Goal: Task Accomplishment & Management: Complete application form

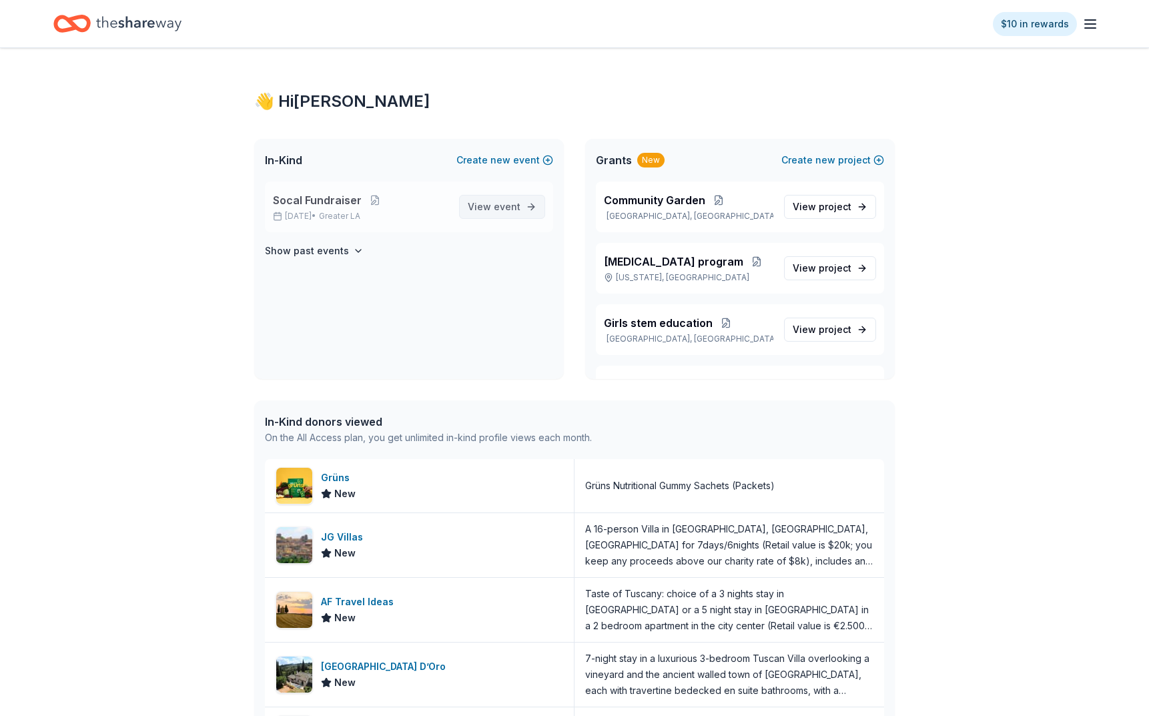
click at [521, 207] on link "View event" at bounding box center [502, 207] width 86 height 24
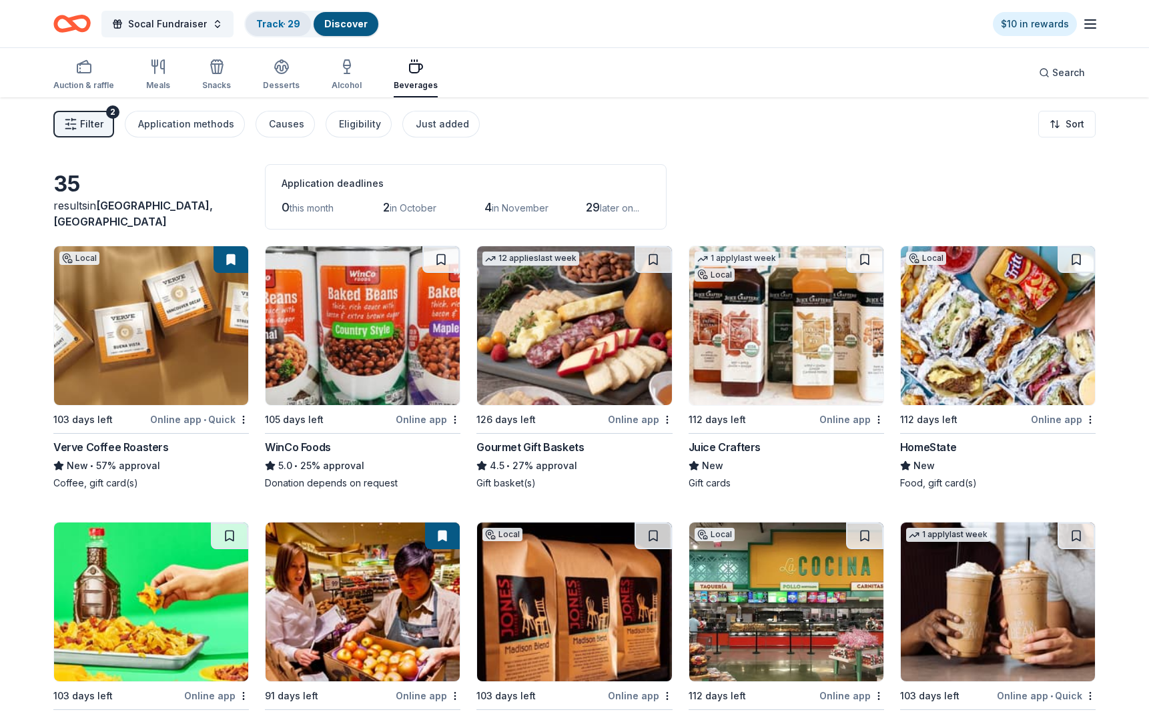
click at [278, 20] on link "Track · 29" at bounding box center [278, 23] width 44 height 11
click at [288, 23] on link "Track · 29" at bounding box center [278, 23] width 44 height 11
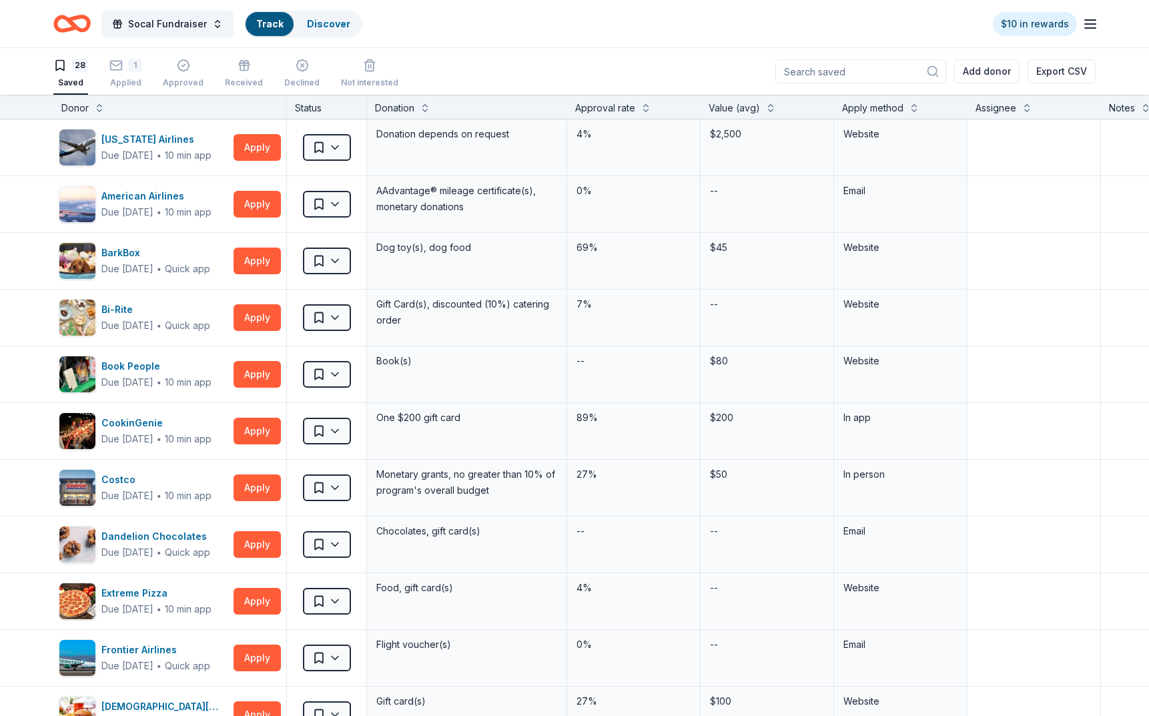
scroll to position [1, 0]
click at [43, 146] on icon "button" at bounding box center [45, 146] width 11 height 11
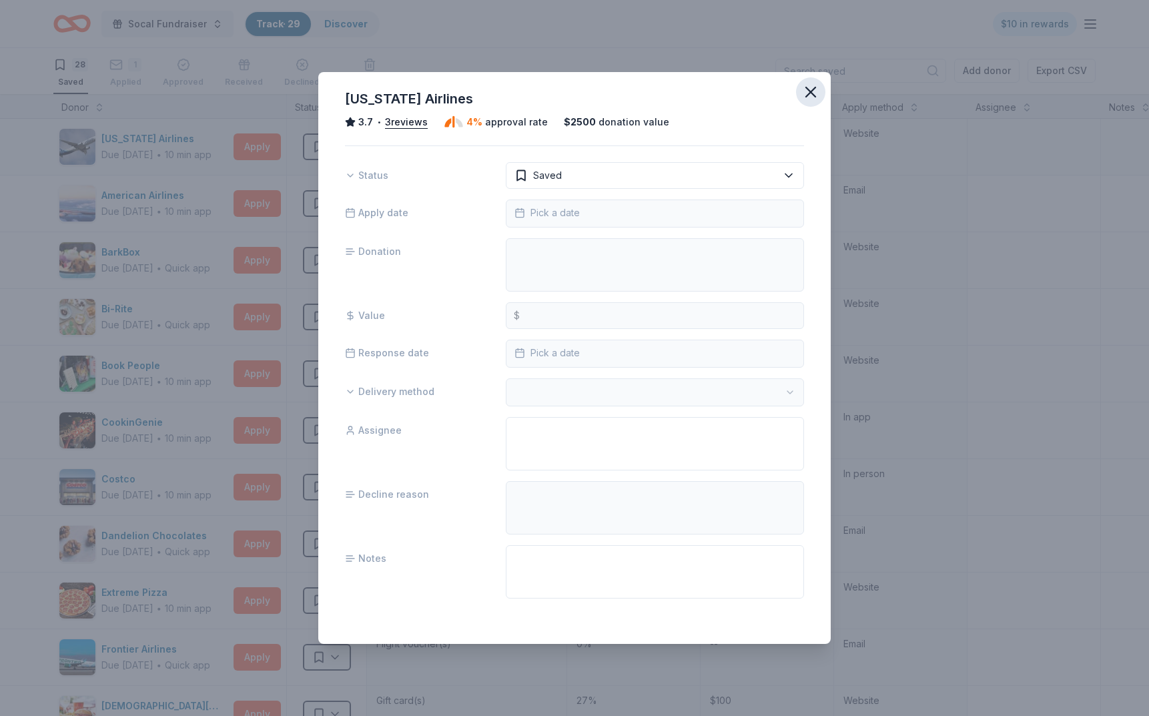
click at [816, 85] on icon "button" at bounding box center [810, 92] width 19 height 19
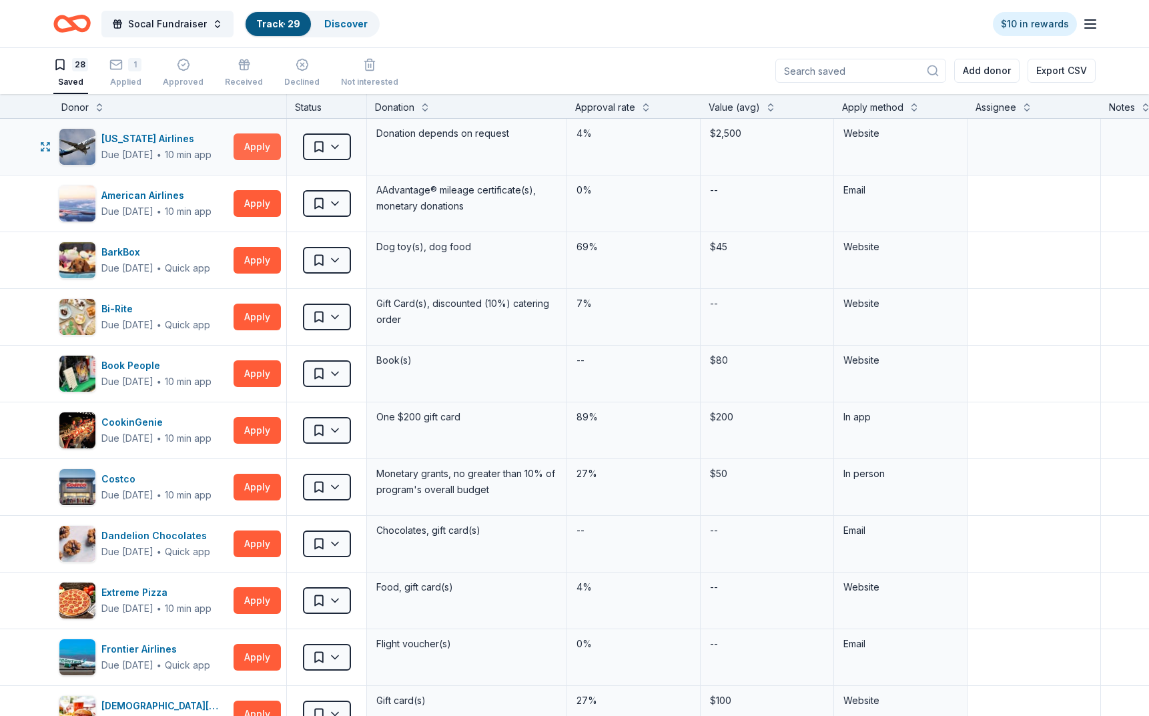
click at [253, 150] on button "Apply" at bounding box center [257, 146] width 47 height 27
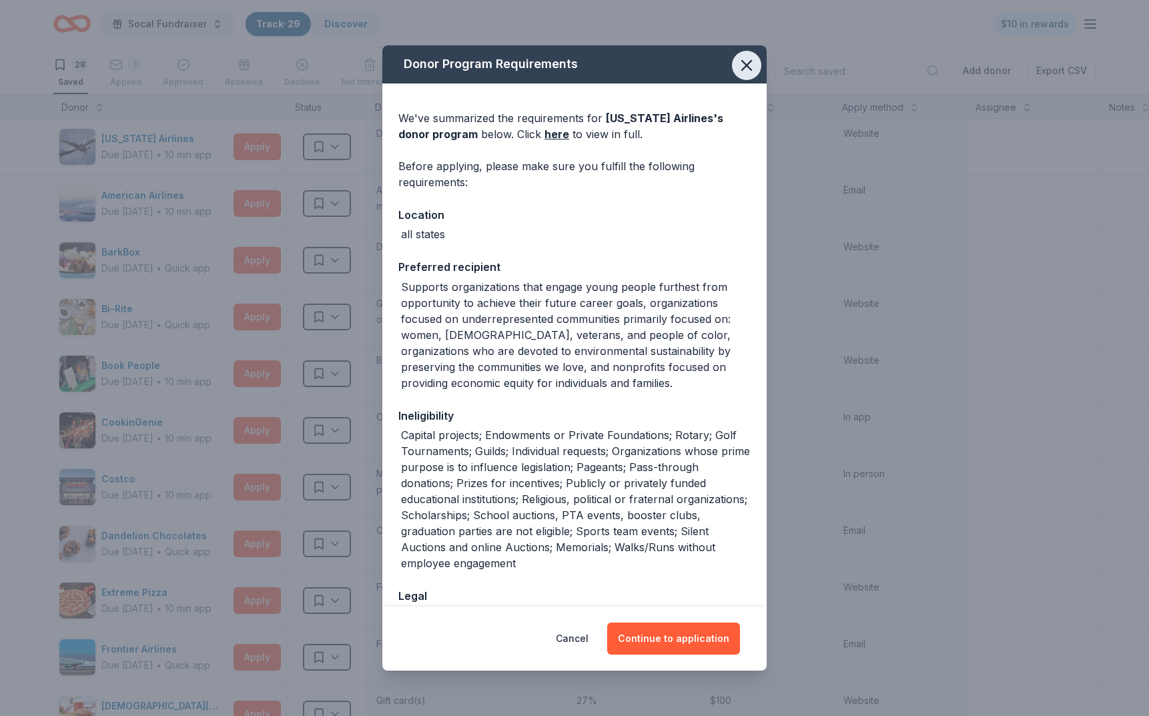
click at [749, 59] on icon "button" at bounding box center [746, 65] width 19 height 19
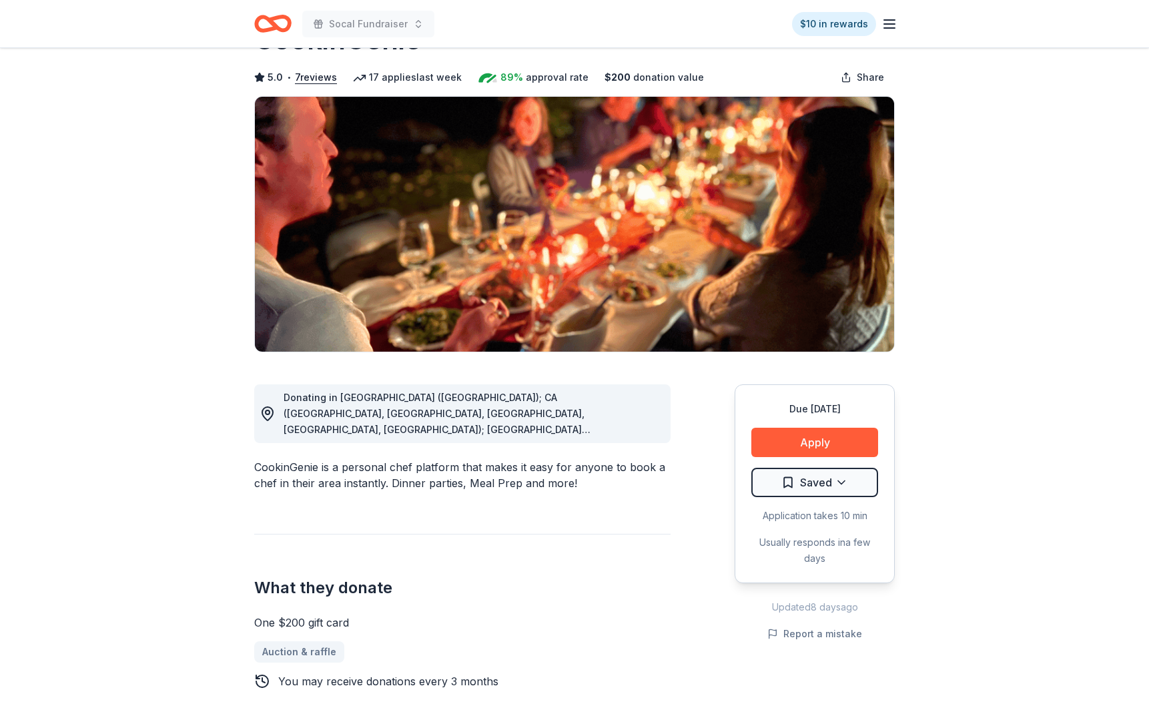
scroll to position [61, 0]
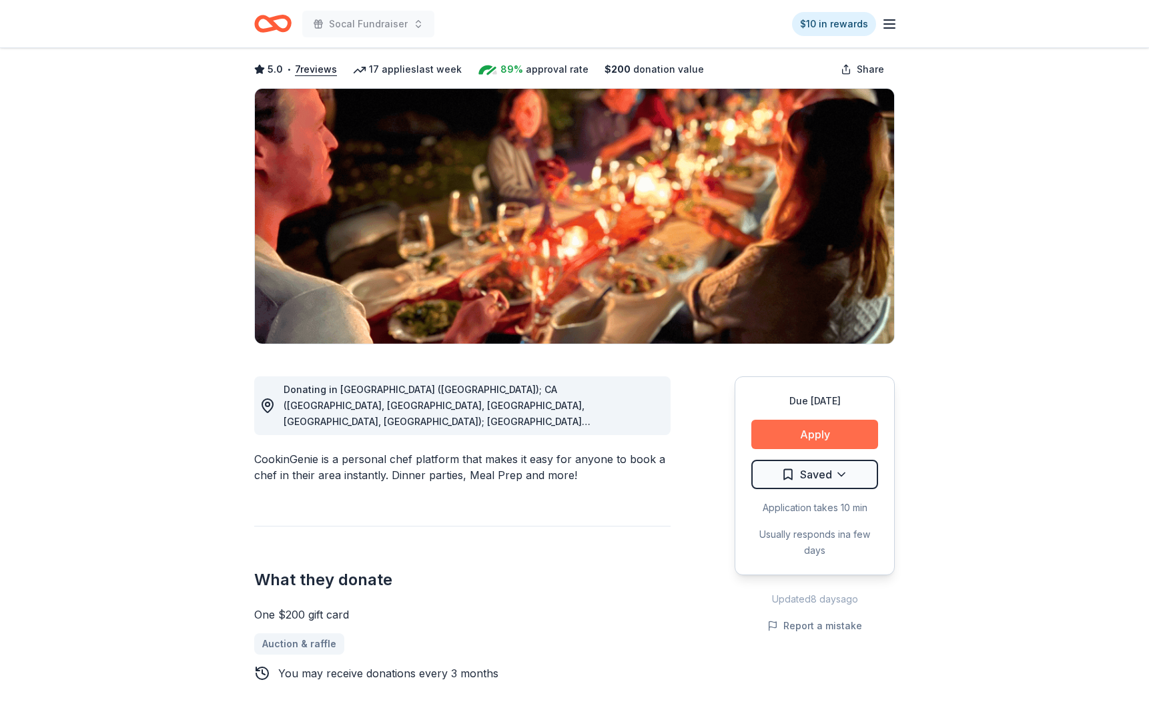
click at [810, 434] on button "Apply" at bounding box center [814, 434] width 127 height 29
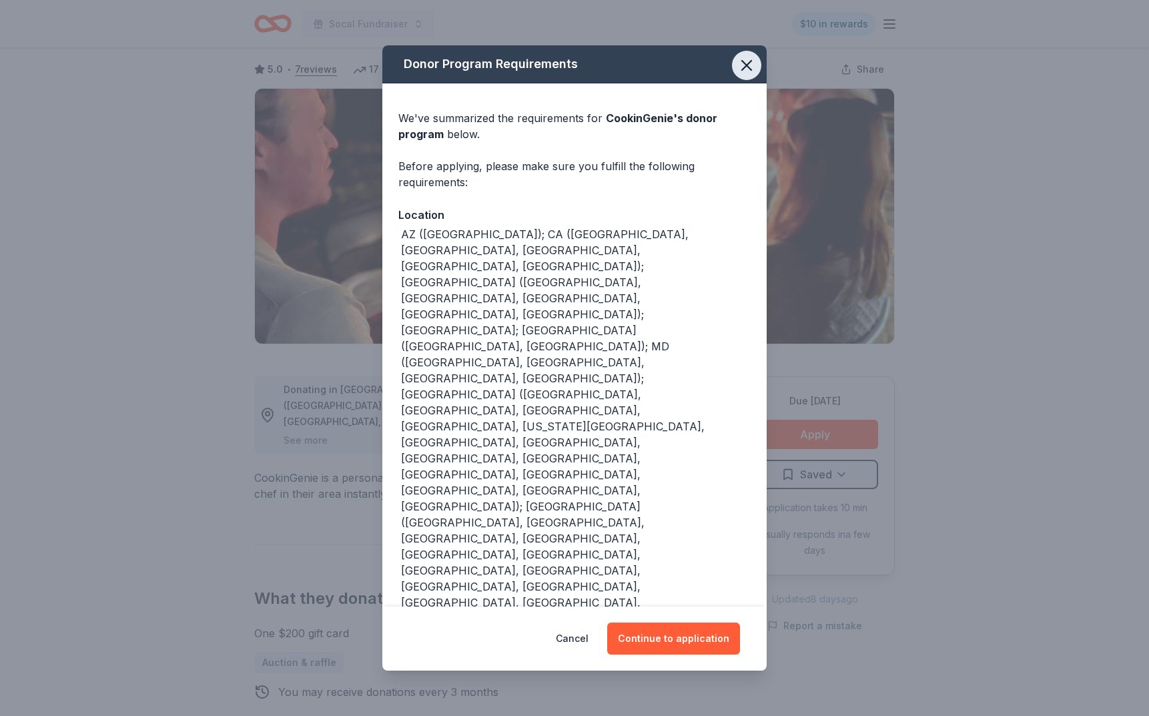
click at [745, 65] on icon "button" at bounding box center [746, 65] width 9 height 9
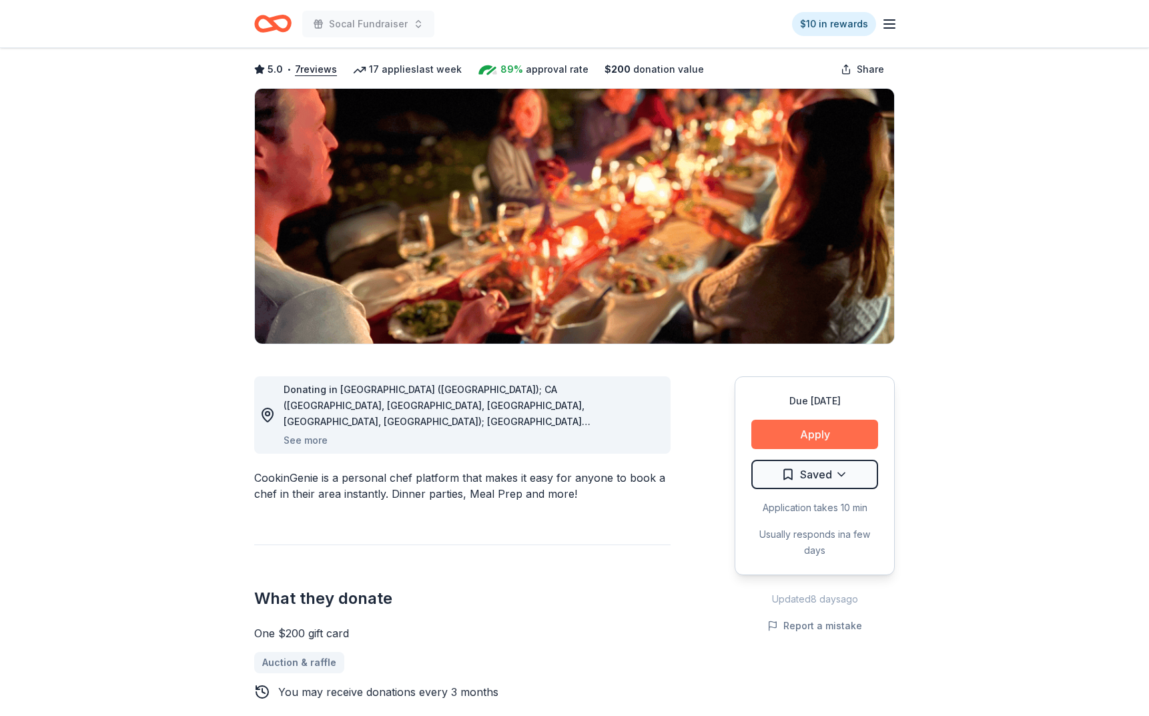
click at [826, 428] on button "Apply" at bounding box center [814, 434] width 127 height 29
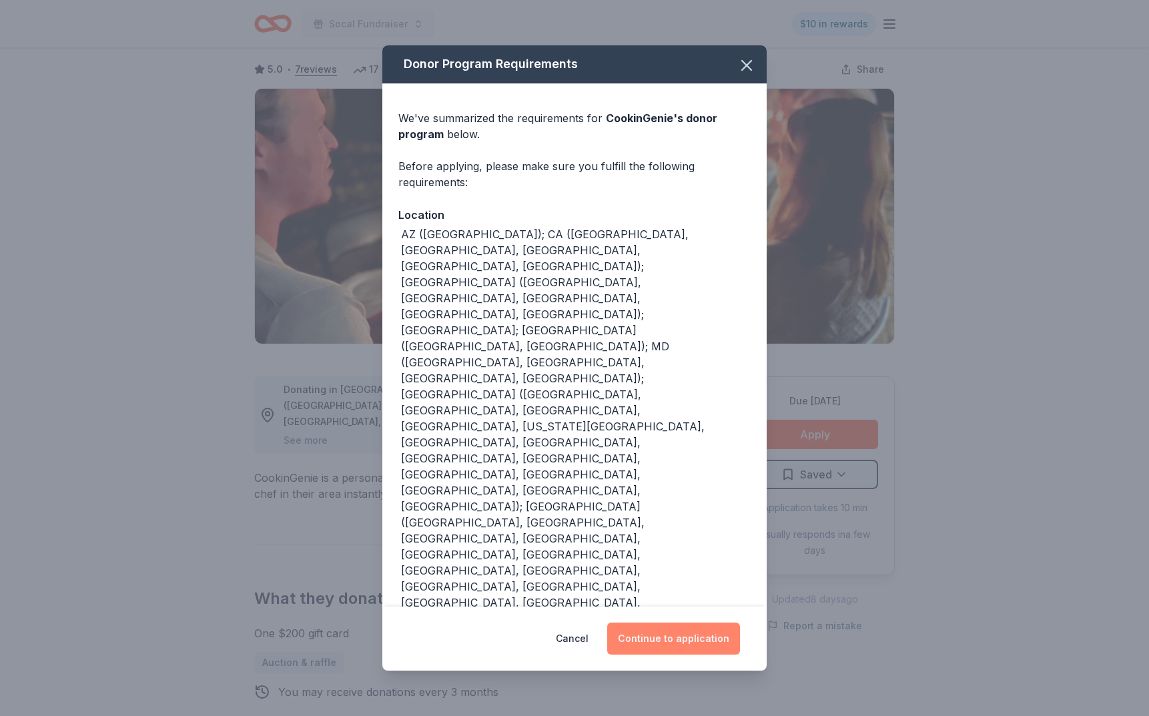
click at [685, 647] on button "Continue to application" at bounding box center [673, 639] width 133 height 32
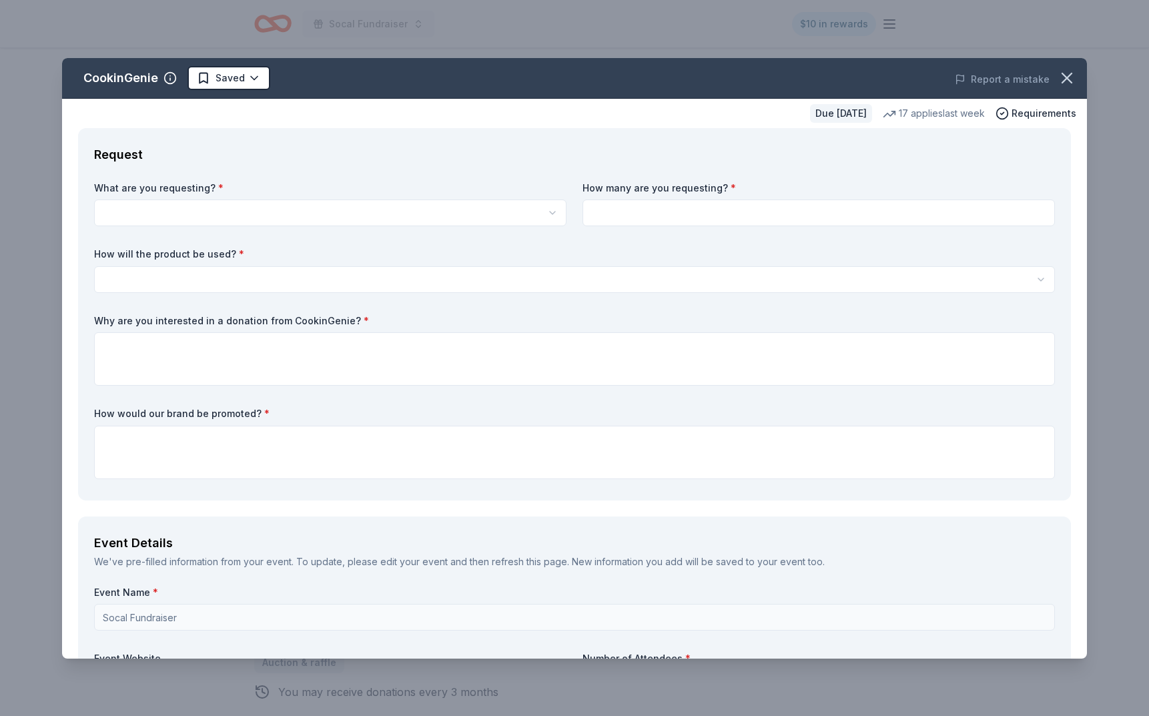
scroll to position [0, 0]
click at [396, 268] on html "Socal Fundraiser $10 in rewards Due in 126 days Share CookinGenie 5.0 • 7 revie…" at bounding box center [574, 358] width 1149 height 716
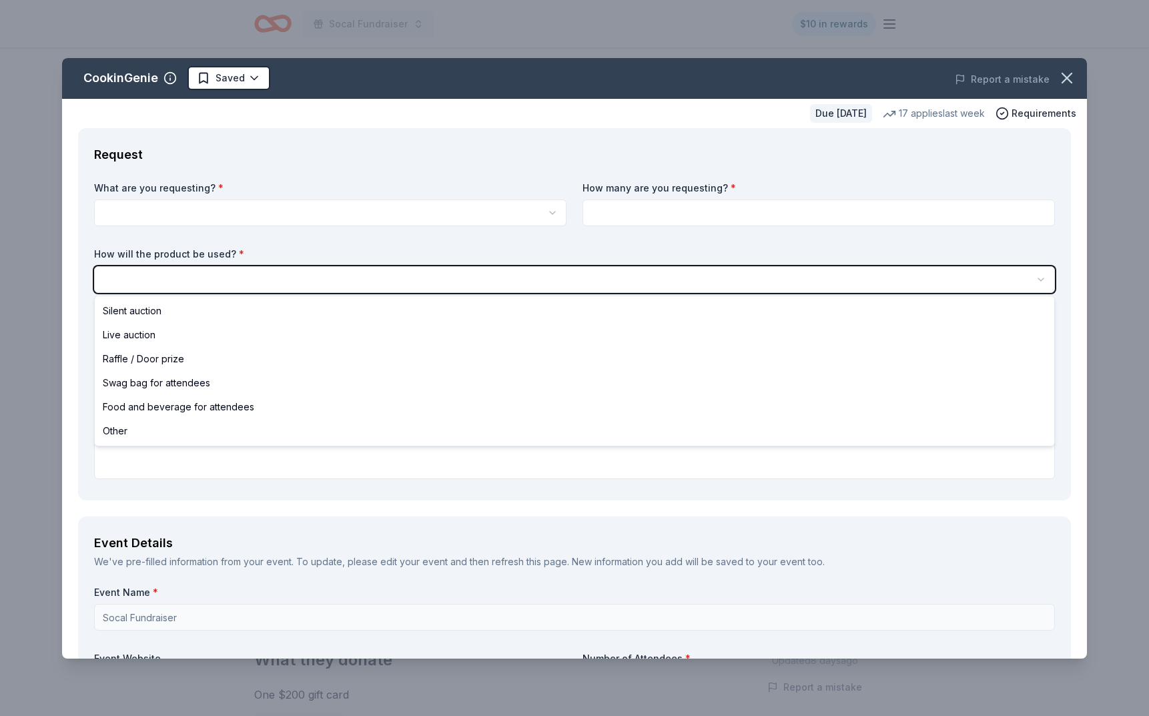
click at [393, 250] on html "Socal Fundraiser $10 in rewards Due in 126 days Share CookinGenie 5.0 • 7 revie…" at bounding box center [574, 358] width 1149 height 716
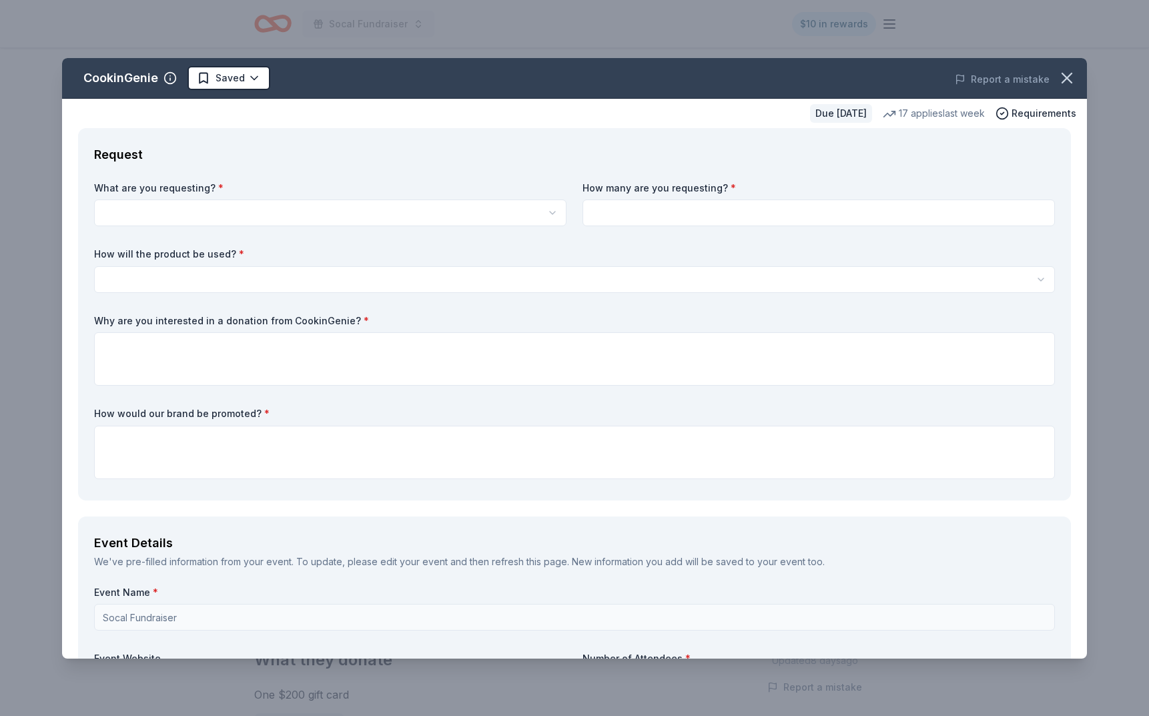
drag, startPoint x: 343, startPoint y: 322, endPoint x: 98, endPoint y: 324, distance: 244.9
click at [98, 324] on label "Why are you interested in a donation from CookinGenie? *" at bounding box center [574, 320] width 961 height 13
click at [1072, 77] on icon "button" at bounding box center [1067, 78] width 19 height 19
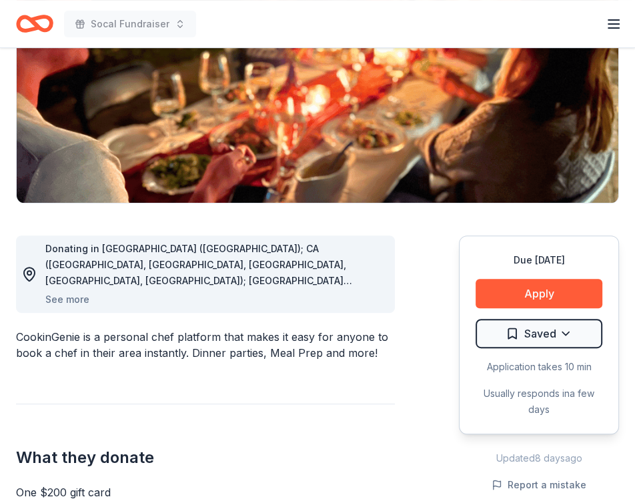
scroll to position [204, 0]
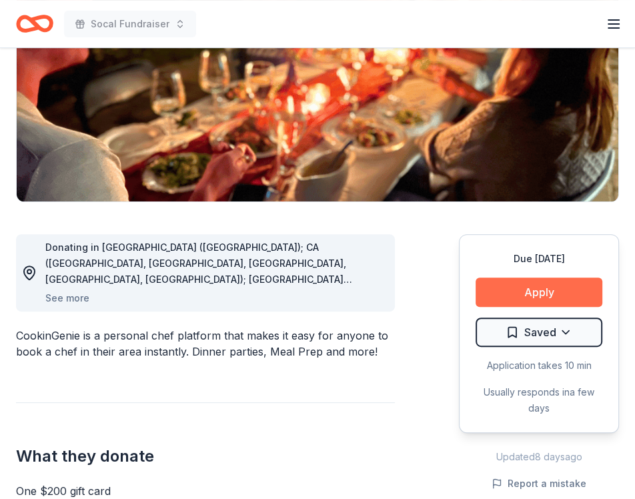
click at [513, 292] on button "Apply" at bounding box center [539, 292] width 127 height 29
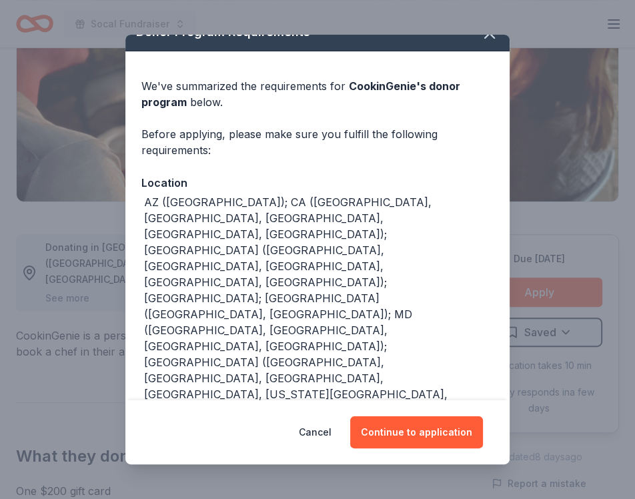
scroll to position [28, 0]
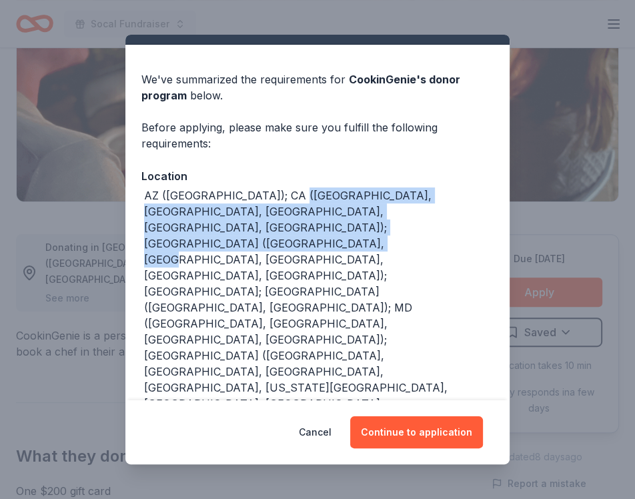
drag, startPoint x: 292, startPoint y: 195, endPoint x: 362, endPoint y: 224, distance: 75.7
click at [363, 224] on div "AZ (Maricopa County); CA (Los Angeles County, Riverside County, San Francisco C…" at bounding box center [319, 428] width 350 height 480
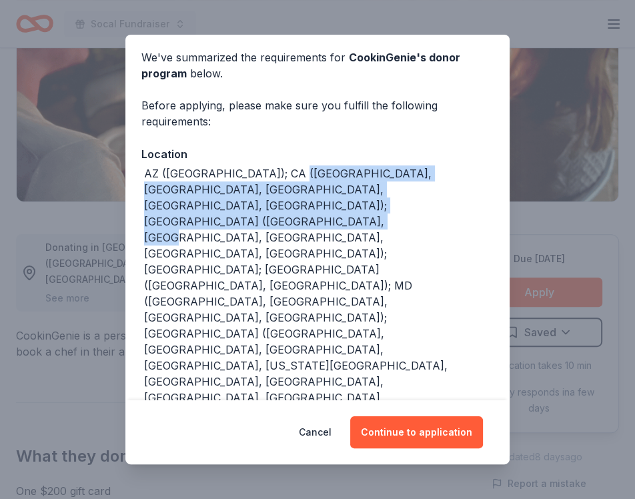
scroll to position [63, 0]
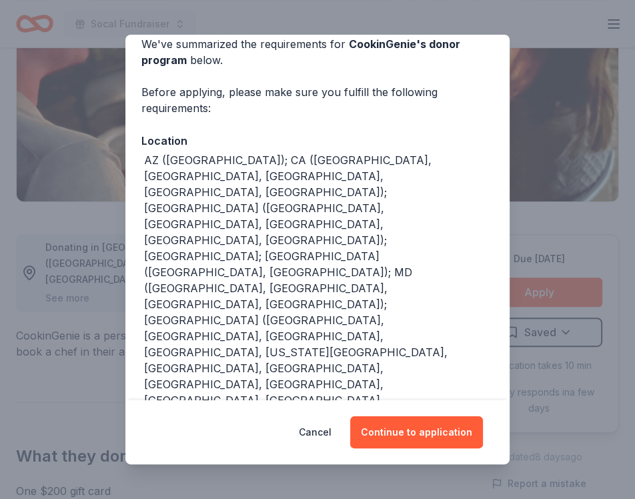
click at [354, 21] on div "Donor Program Requirements We've summarized the requirements for CookinGenie 's…" at bounding box center [317, 249] width 635 height 499
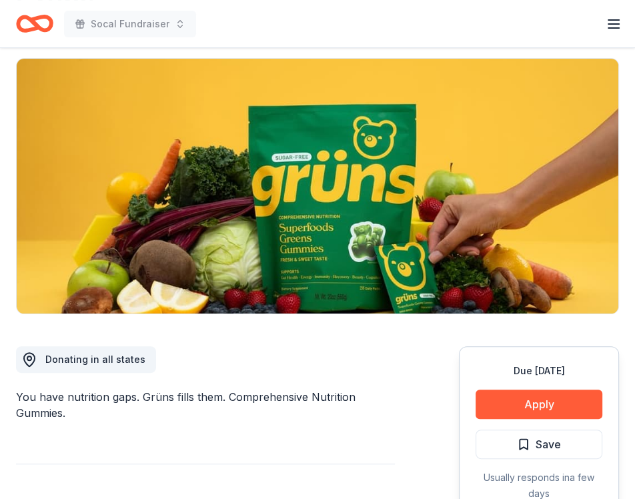
scroll to position [100, 0]
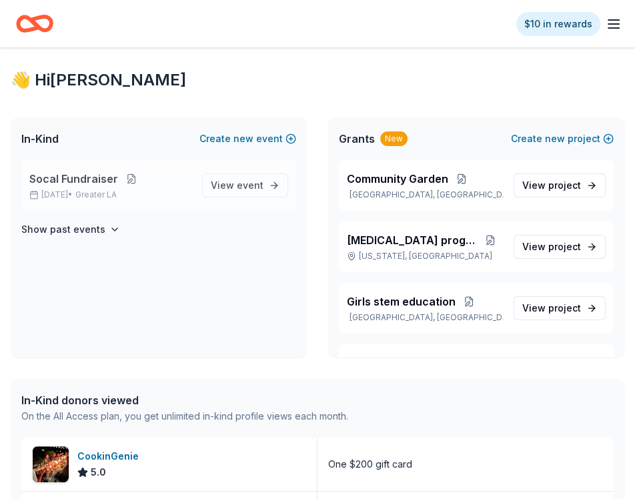
click at [129, 180] on button at bounding box center [131, 178] width 27 height 11
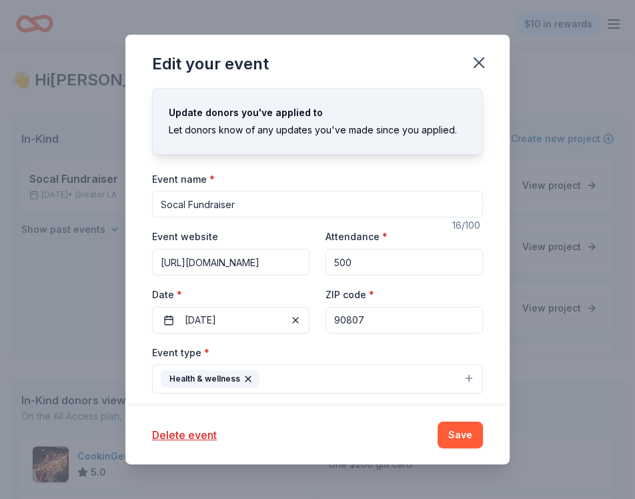
click at [378, 268] on input "500" at bounding box center [404, 262] width 157 height 27
click at [361, 312] on input "90807" at bounding box center [404, 320] width 157 height 27
type input "35013"
click at [451, 442] on button "Save" at bounding box center [460, 435] width 45 height 27
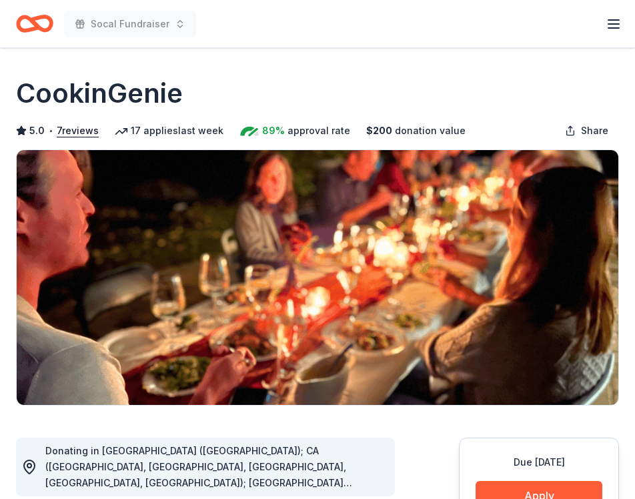
scroll to position [204, 0]
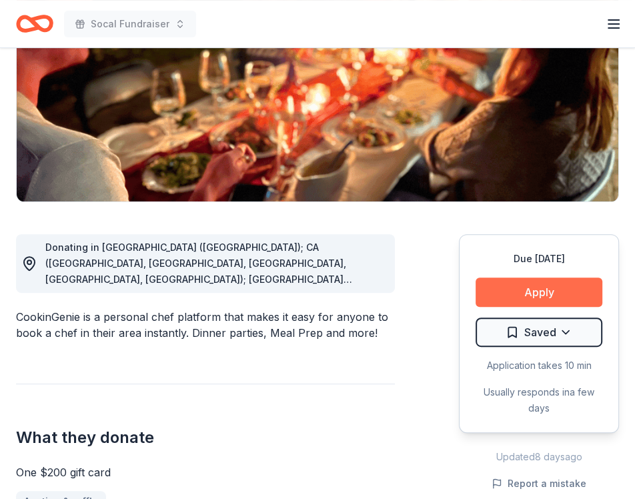
click at [538, 288] on button "Apply" at bounding box center [539, 292] width 127 height 29
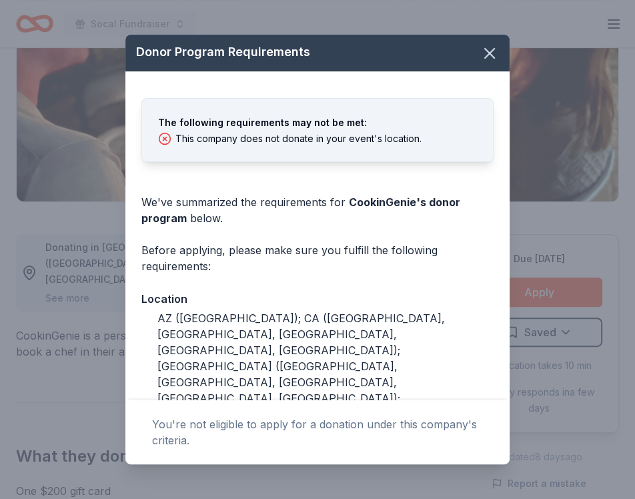
scroll to position [0, 0]
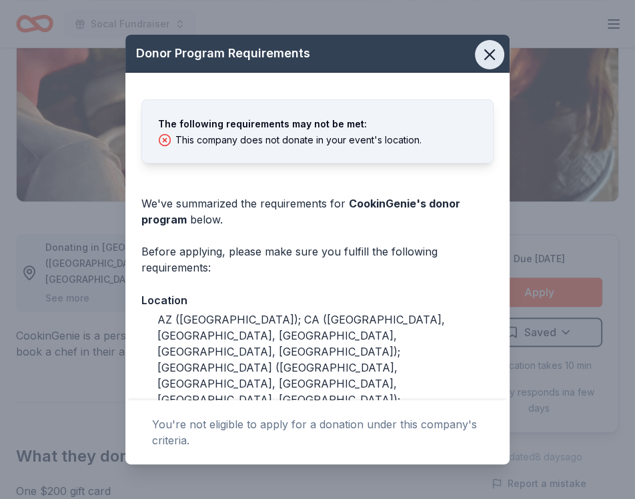
click at [488, 59] on icon "button" at bounding box center [489, 54] width 19 height 19
